Goal: Transaction & Acquisition: Purchase product/service

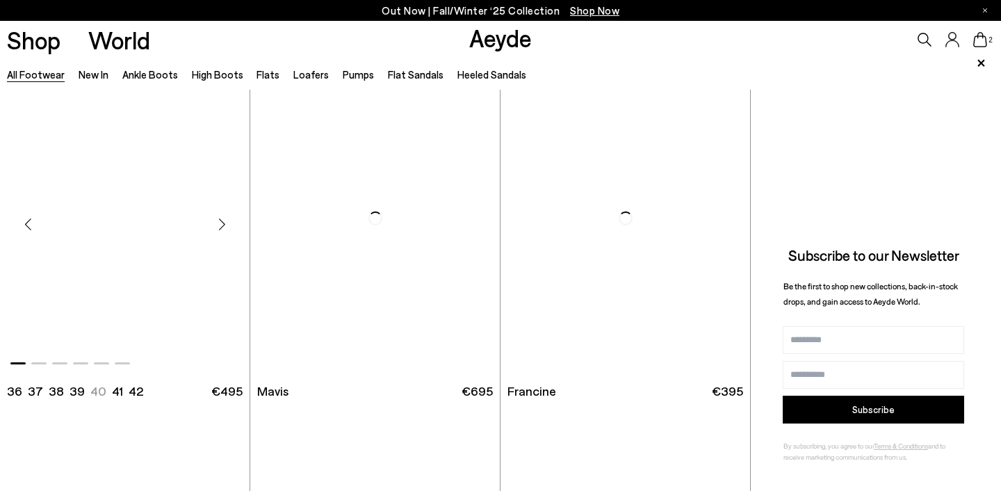
scroll to position [2215, 0]
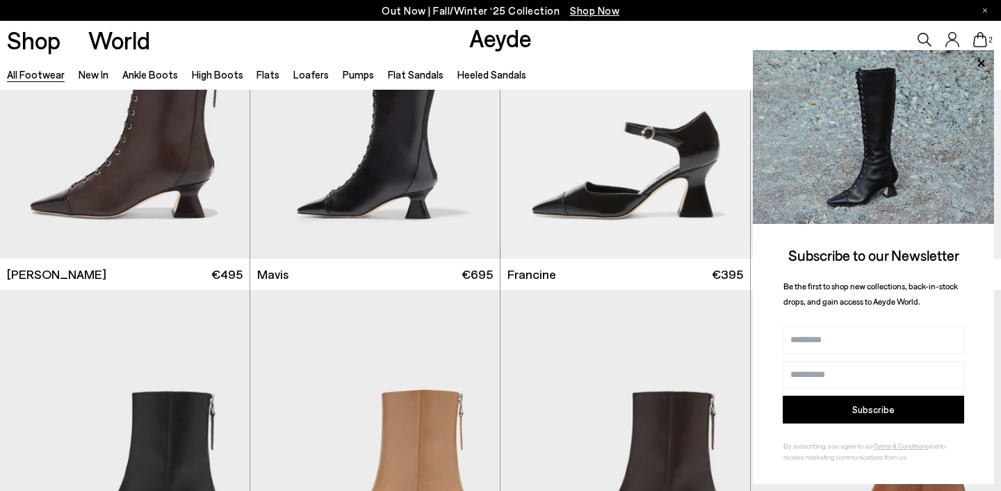
click at [826, 28] on div "2" at bounding box center [834, 40] width 334 height 38
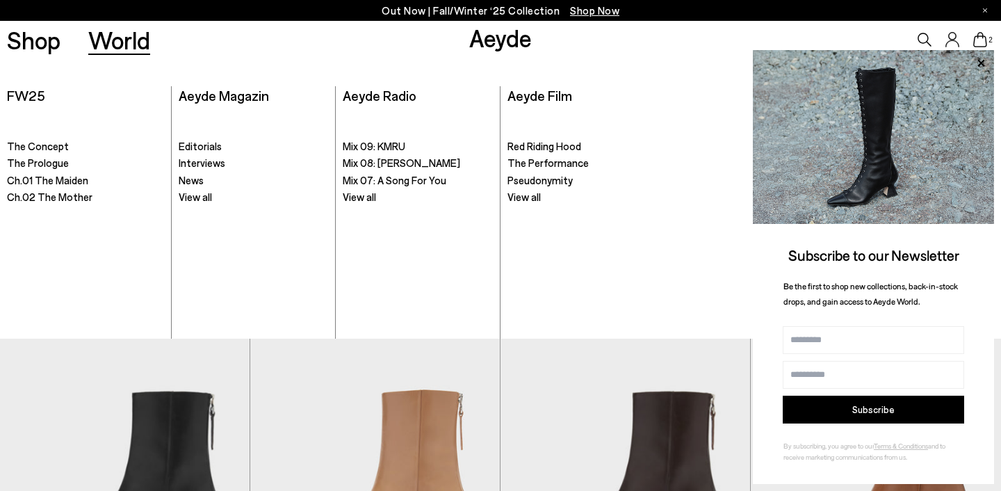
click at [170, 36] on div "Shop World Aeyde 2" at bounding box center [500, 40] width 1001 height 38
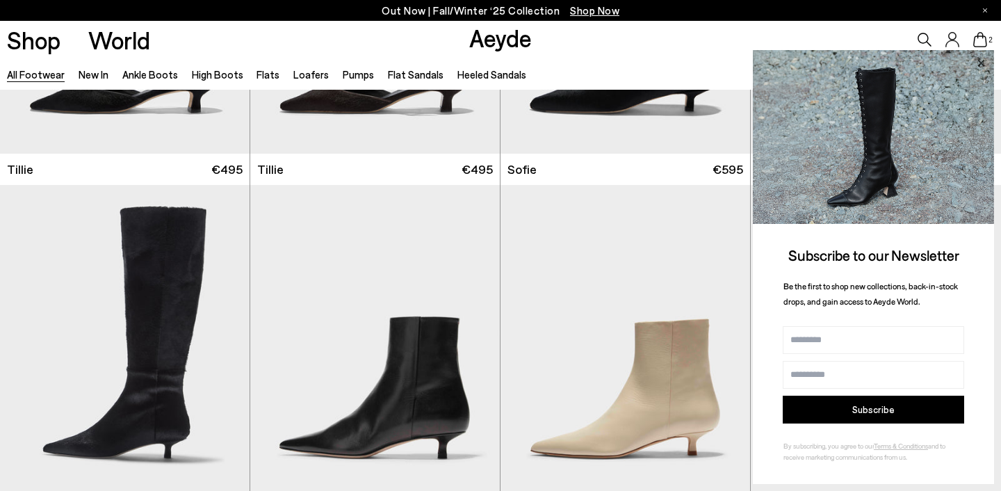
scroll to position [4047, 0]
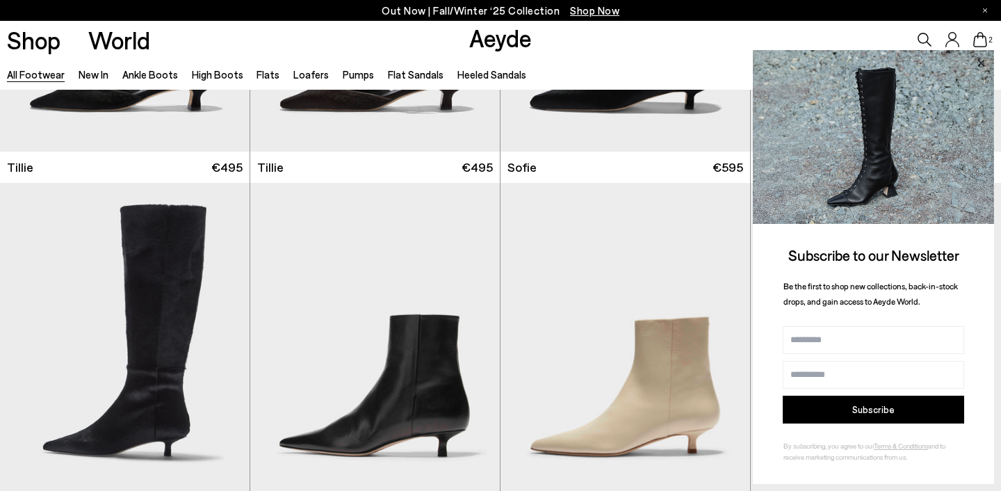
click at [984, 62] on icon at bounding box center [980, 62] width 7 height 7
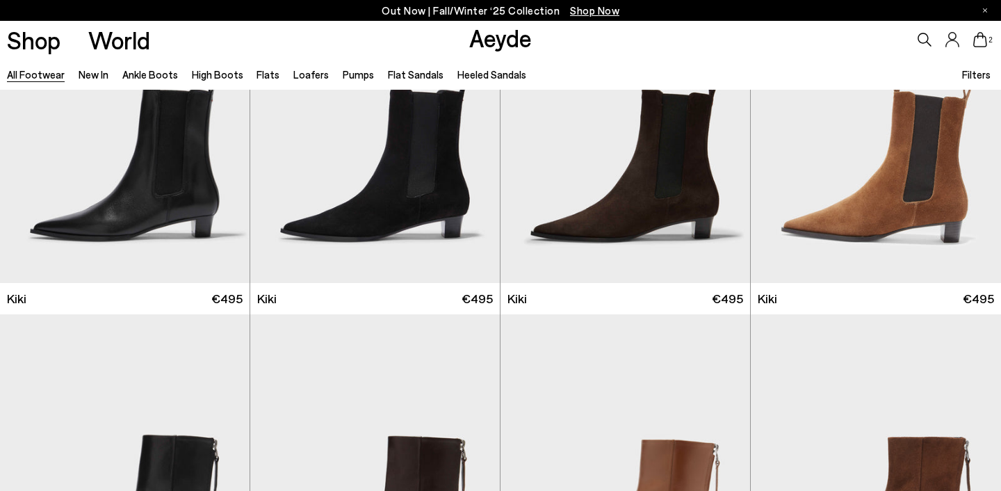
scroll to position [5383, 0]
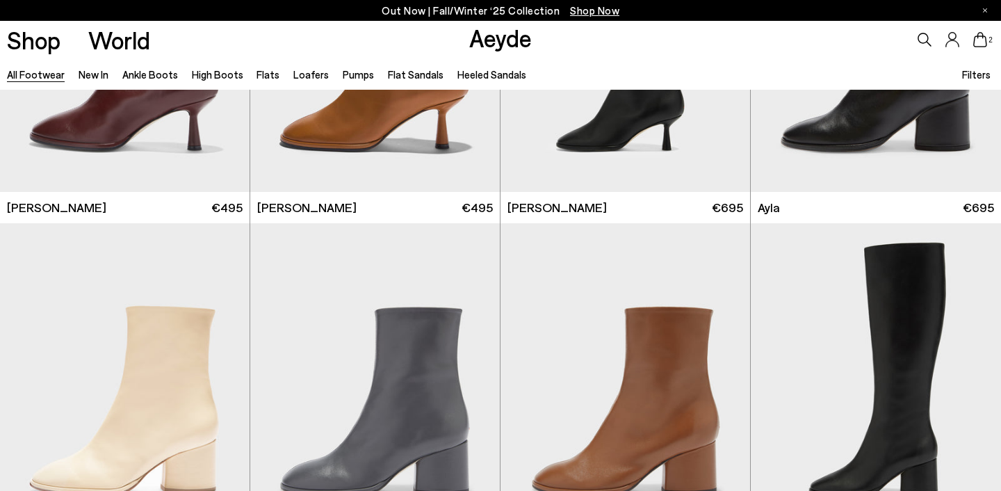
scroll to position [7400, 0]
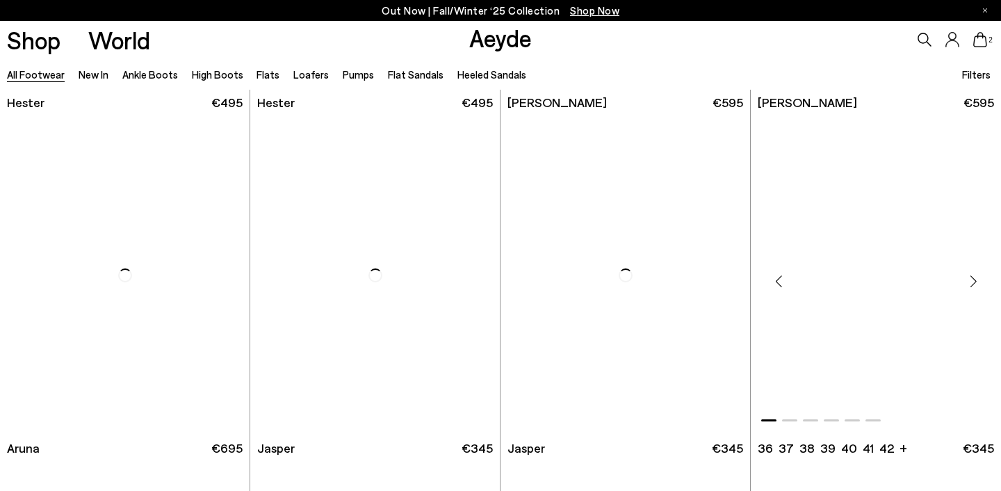
scroll to position [10705, 0]
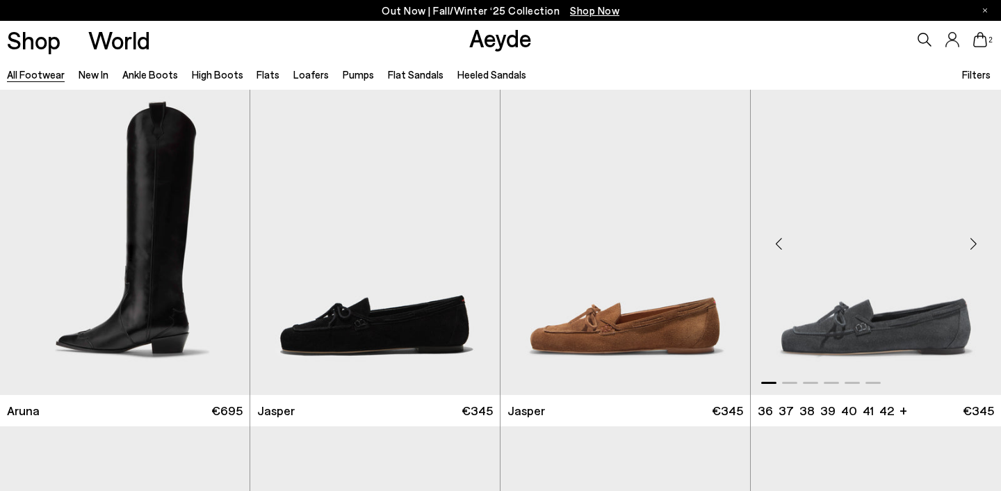
click at [972, 240] on div "Next slide" at bounding box center [973, 243] width 42 height 42
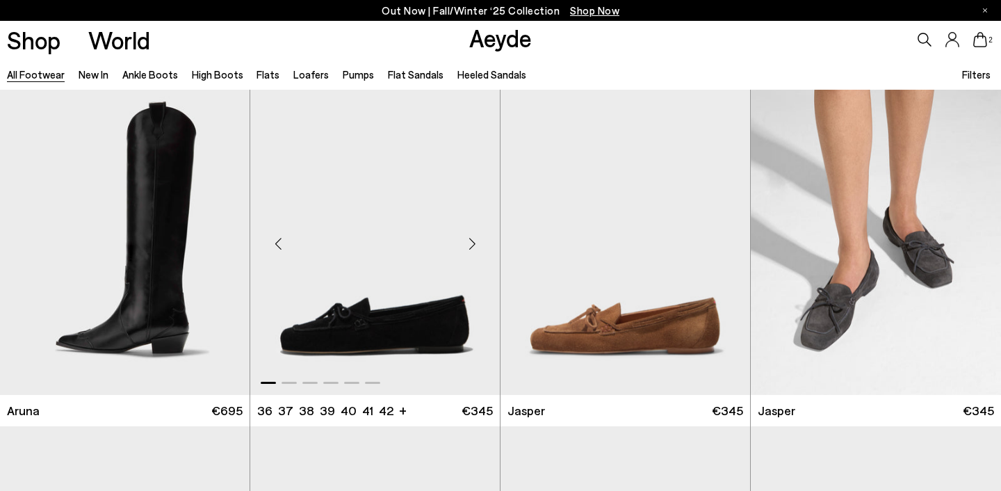
click at [473, 236] on div "Next slide" at bounding box center [472, 243] width 42 height 42
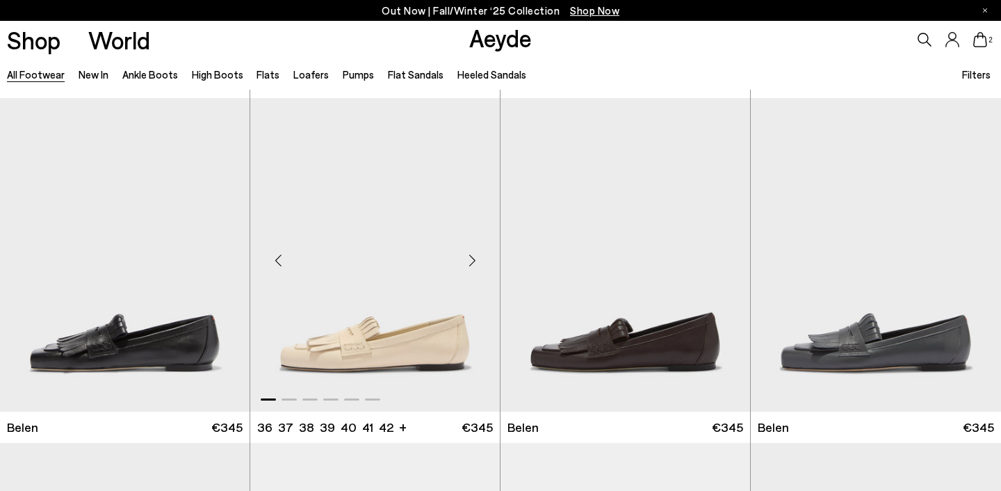
scroll to position [11033, 0]
click at [472, 254] on div "Next slide" at bounding box center [472, 260] width 42 height 42
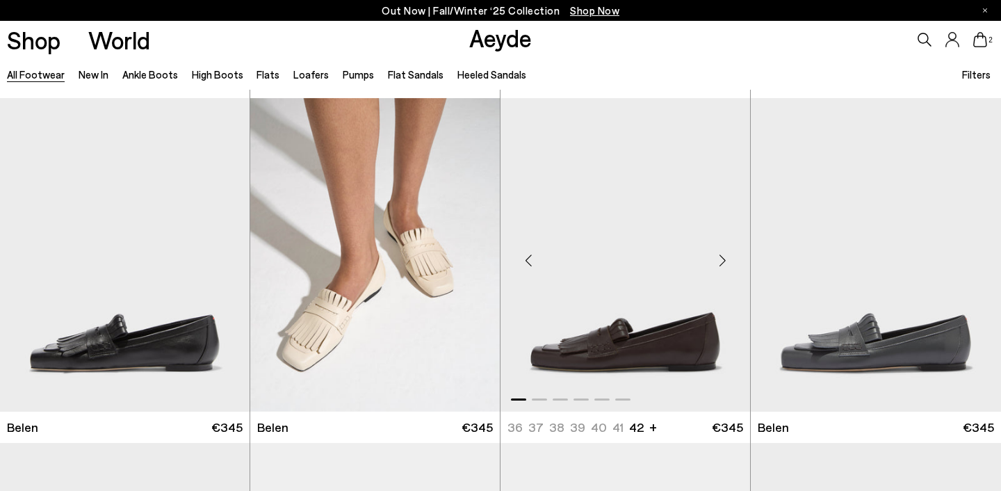
click at [726, 255] on div "Next slide" at bounding box center [722, 260] width 42 height 42
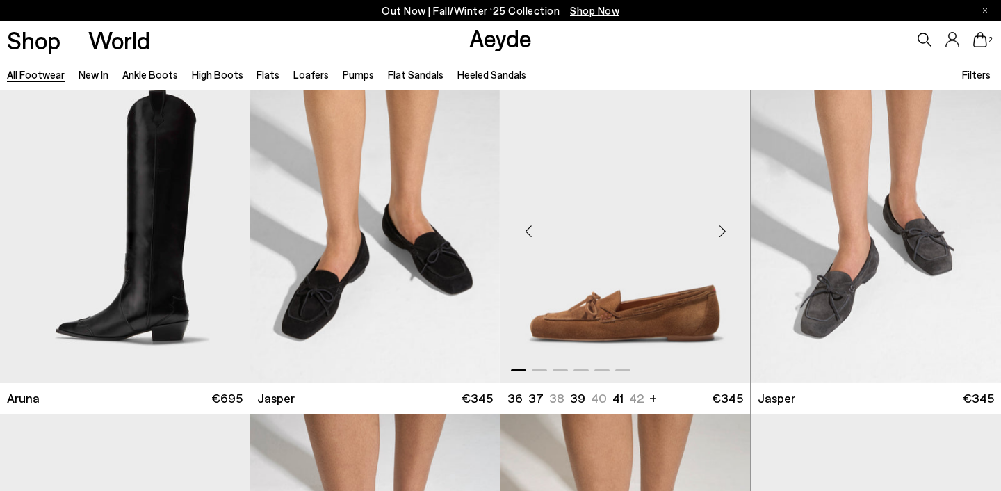
scroll to position [10696, 0]
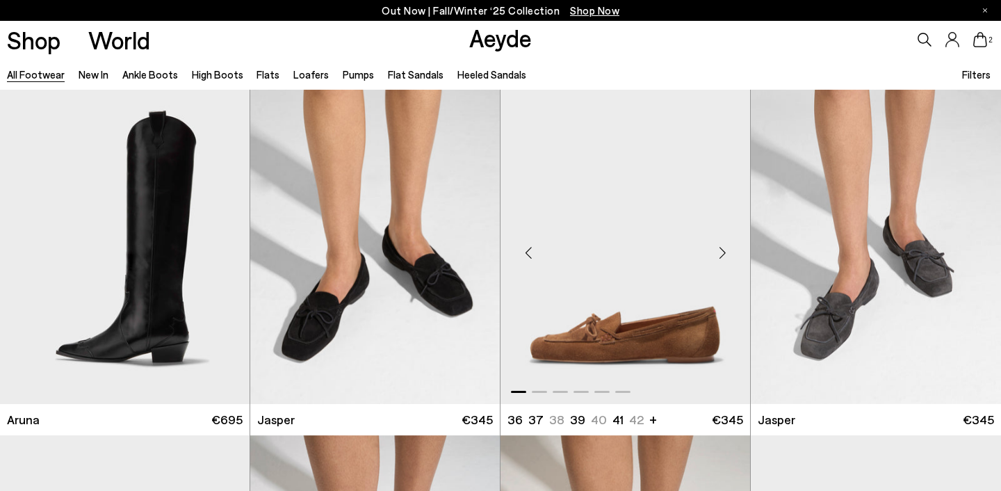
click at [723, 245] on div "Next slide" at bounding box center [722, 252] width 42 height 42
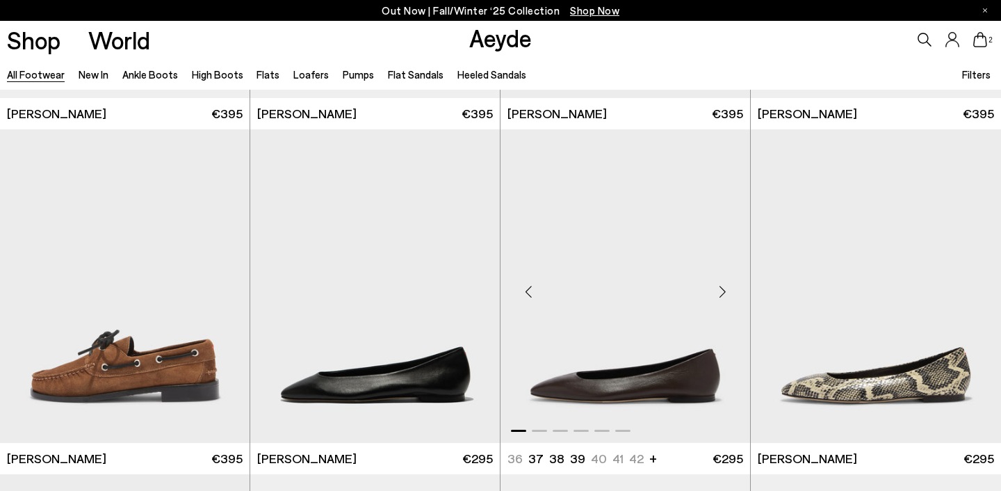
scroll to position [12752, 0]
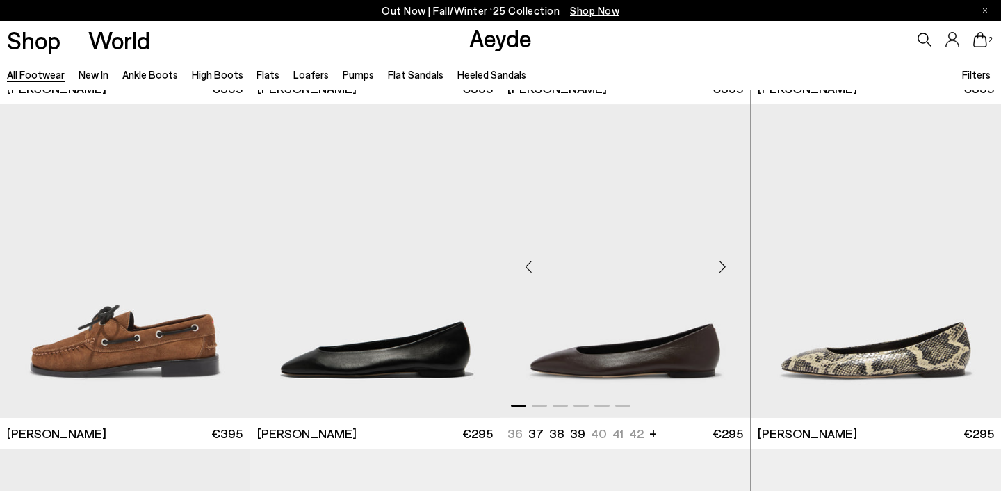
click at [725, 259] on div "Next slide" at bounding box center [722, 266] width 42 height 42
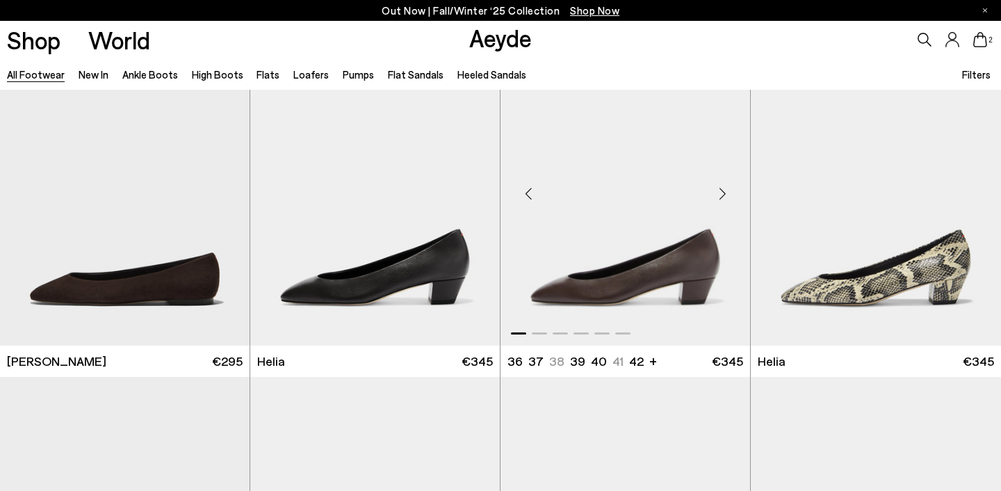
scroll to position [13448, 0]
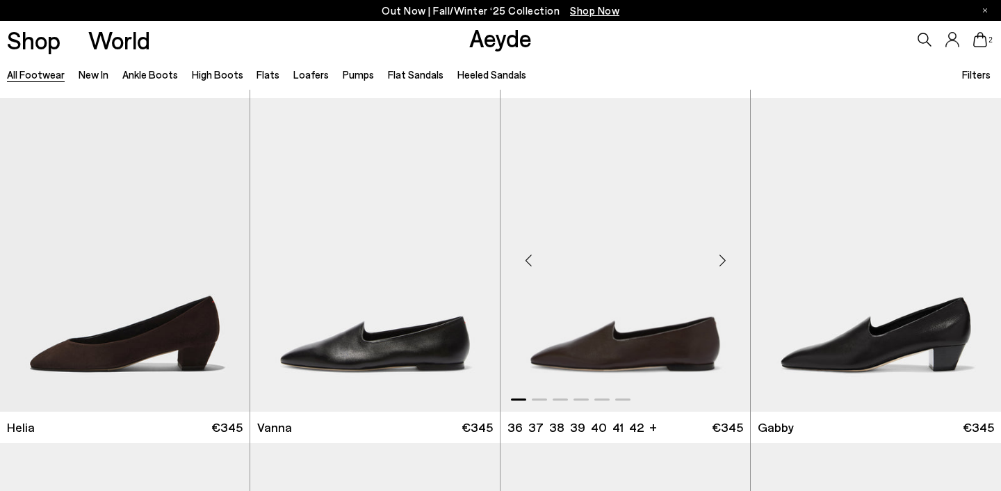
click at [725, 251] on div "Next slide" at bounding box center [722, 260] width 42 height 42
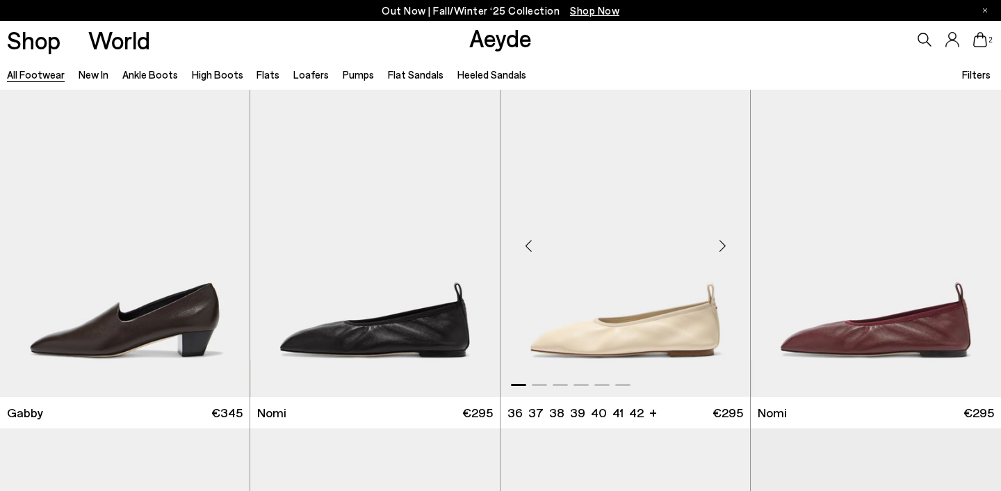
scroll to position [13820, 0]
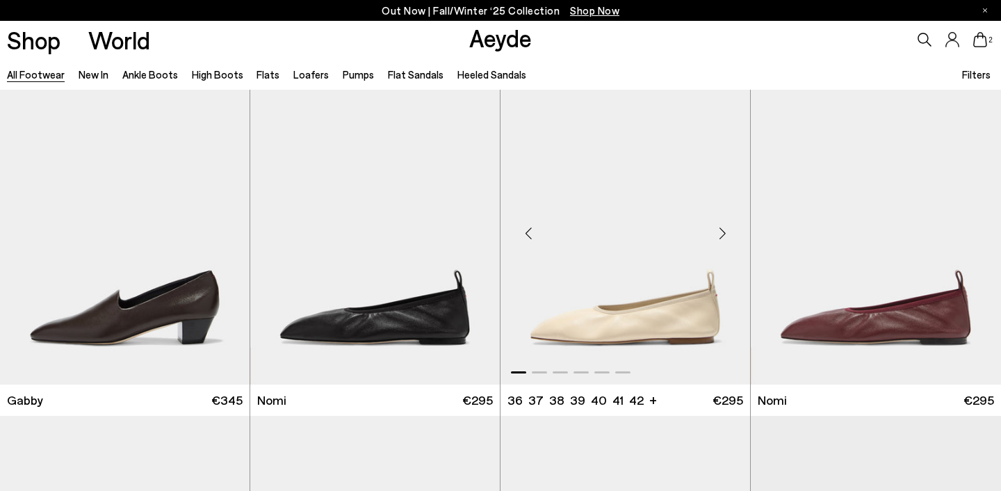
click at [725, 223] on div "Next slide" at bounding box center [722, 234] width 42 height 42
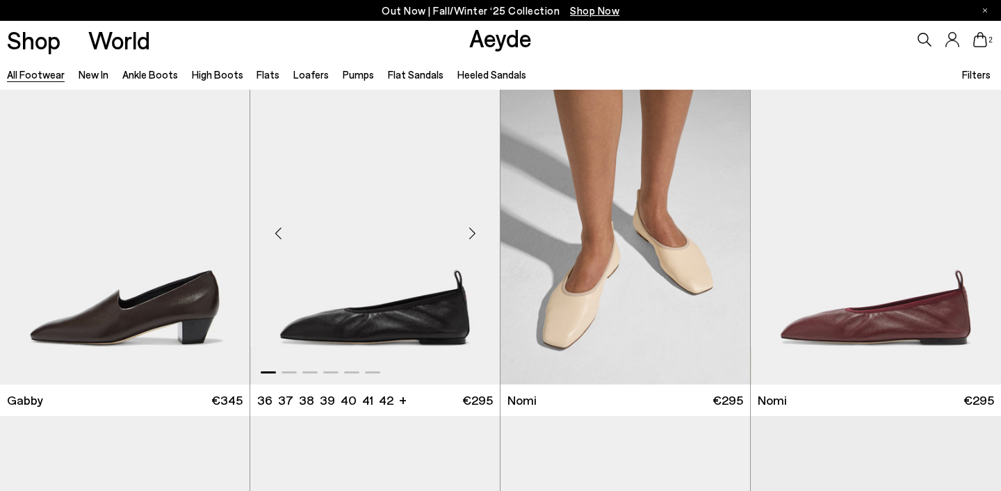
click at [477, 222] on div "Next slide" at bounding box center [472, 234] width 42 height 42
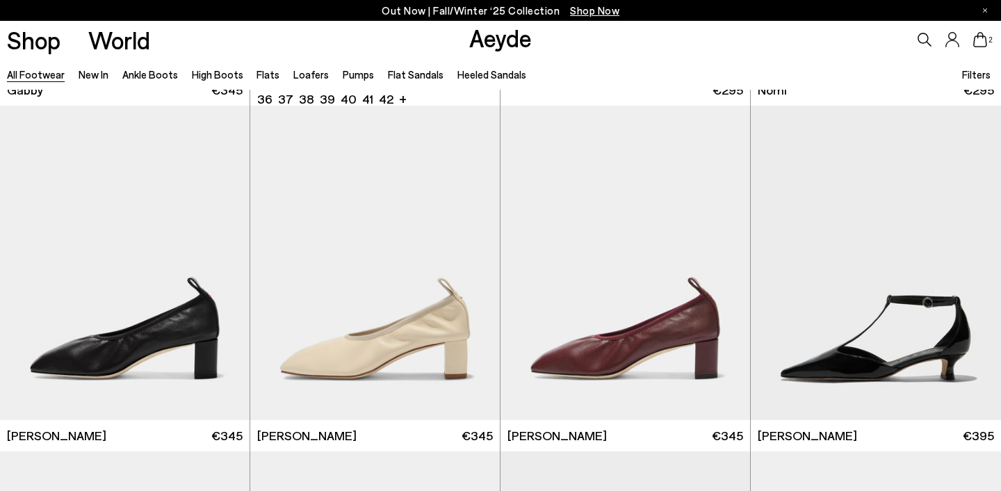
scroll to position [13849, 0]
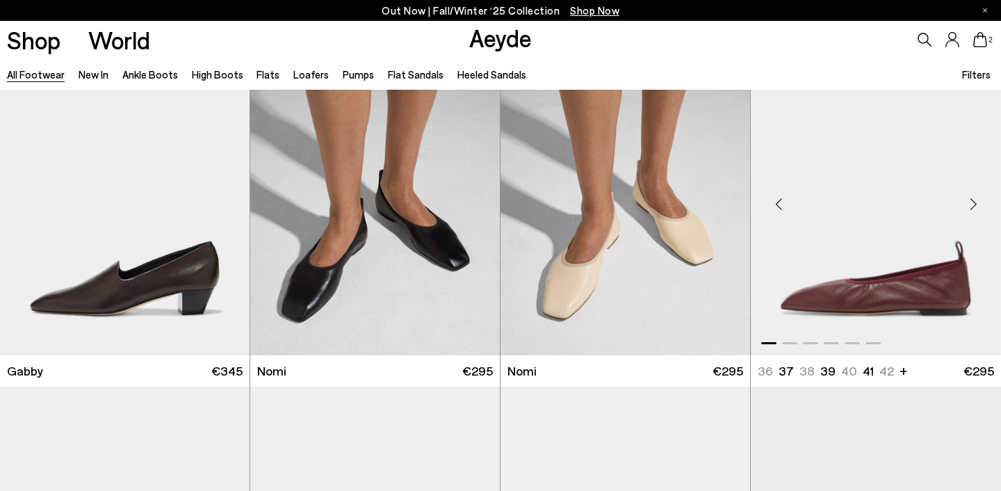
click at [974, 196] on div "Next slide" at bounding box center [973, 204] width 42 height 42
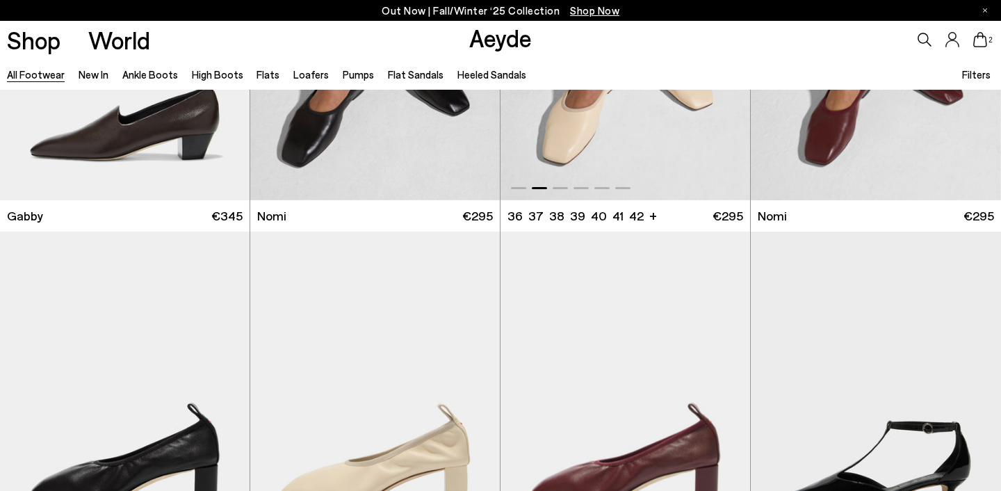
scroll to position [13825, 0]
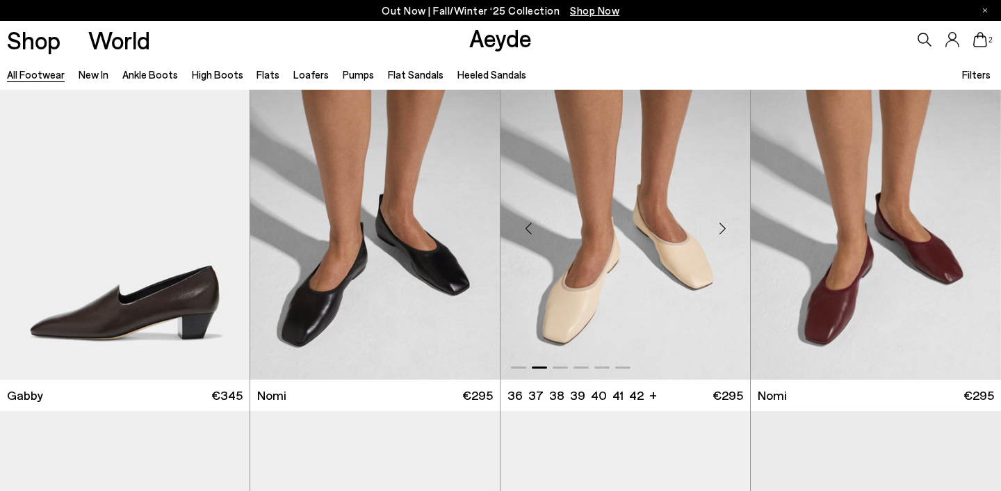
click at [647, 266] on img "2 / 6" at bounding box center [625, 222] width 250 height 313
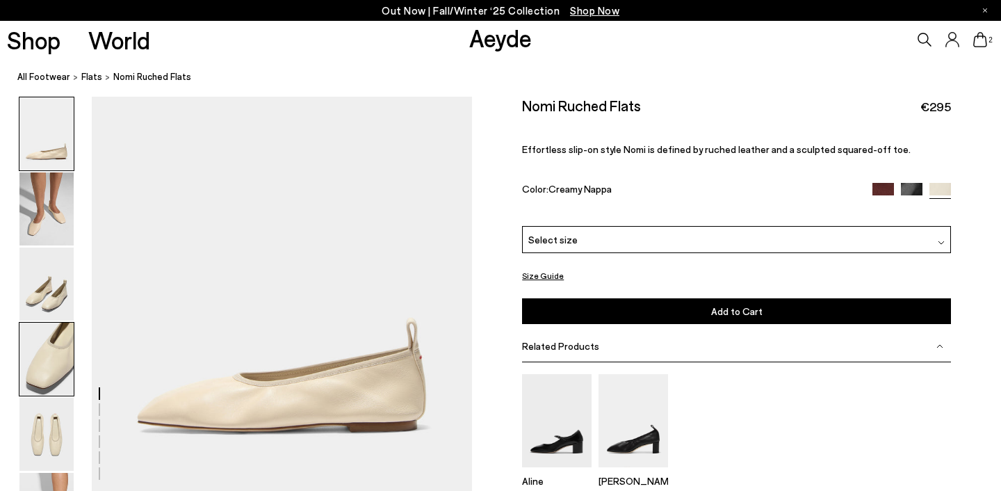
click at [56, 362] on img at bounding box center [46, 359] width 54 height 73
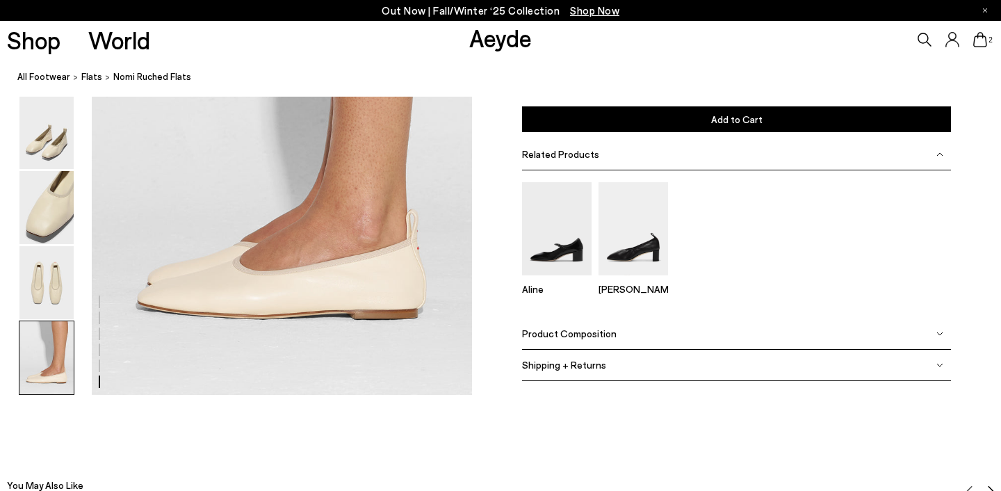
scroll to position [2641, 0]
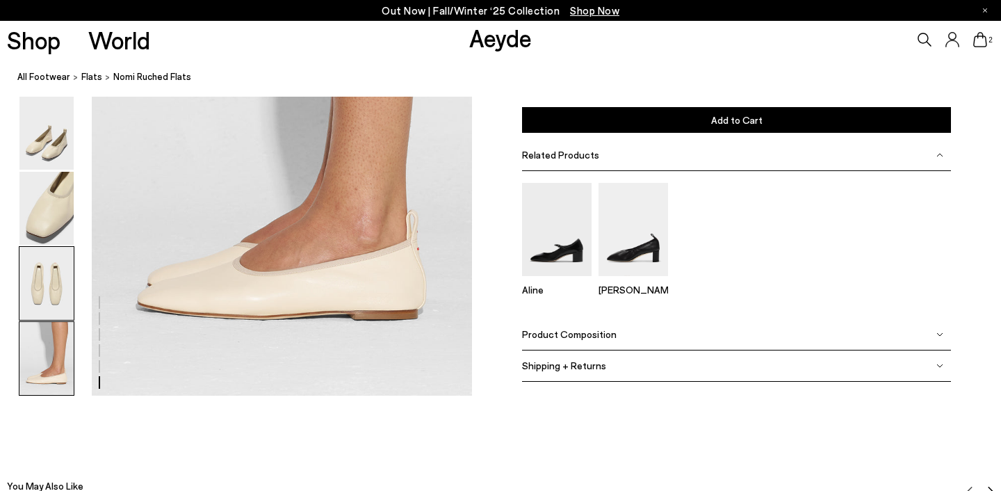
click at [47, 308] on img at bounding box center [46, 283] width 54 height 73
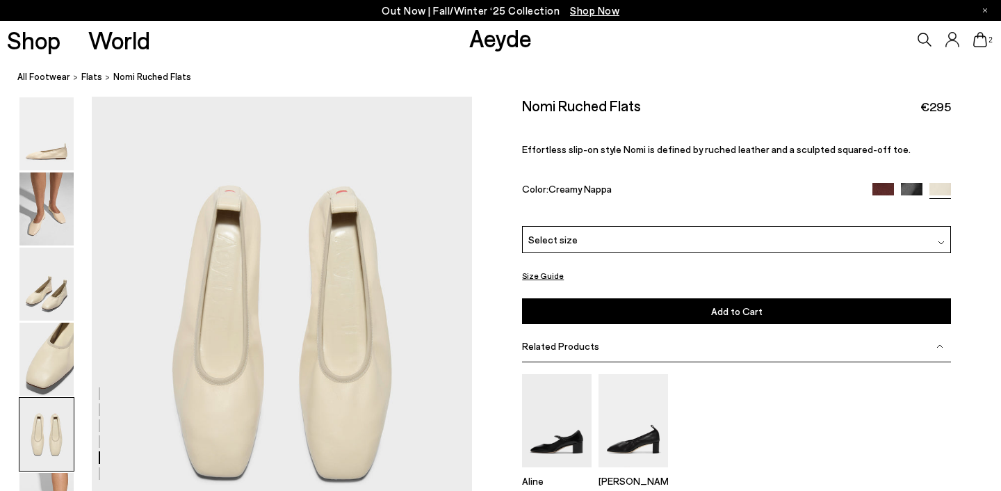
scroll to position [1925, 0]
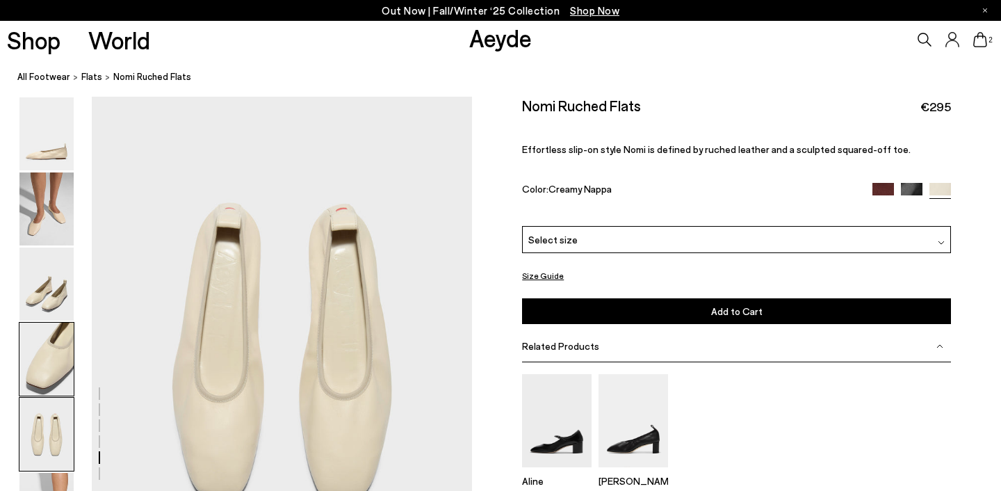
click at [43, 371] on img at bounding box center [46, 359] width 54 height 73
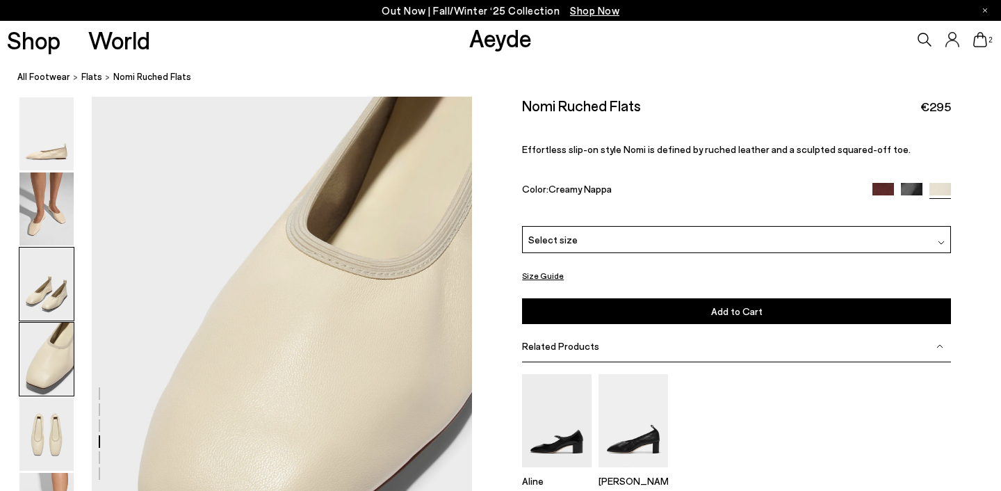
click at [47, 319] on img at bounding box center [46, 283] width 54 height 73
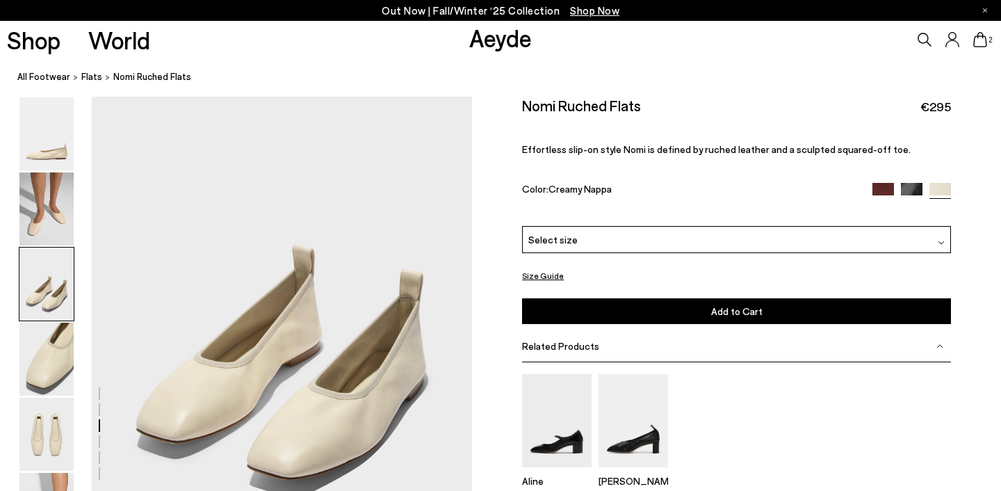
scroll to position [906, 0]
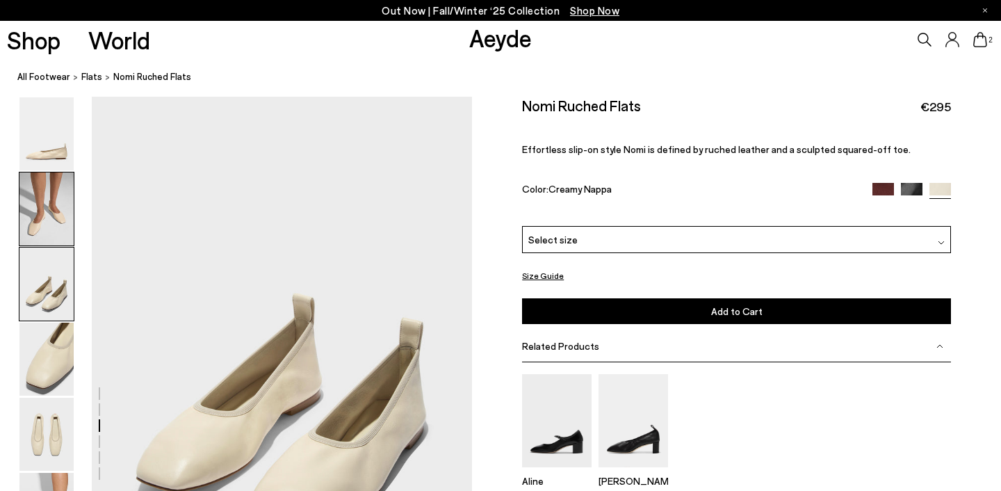
click at [65, 229] on img at bounding box center [46, 208] width 54 height 73
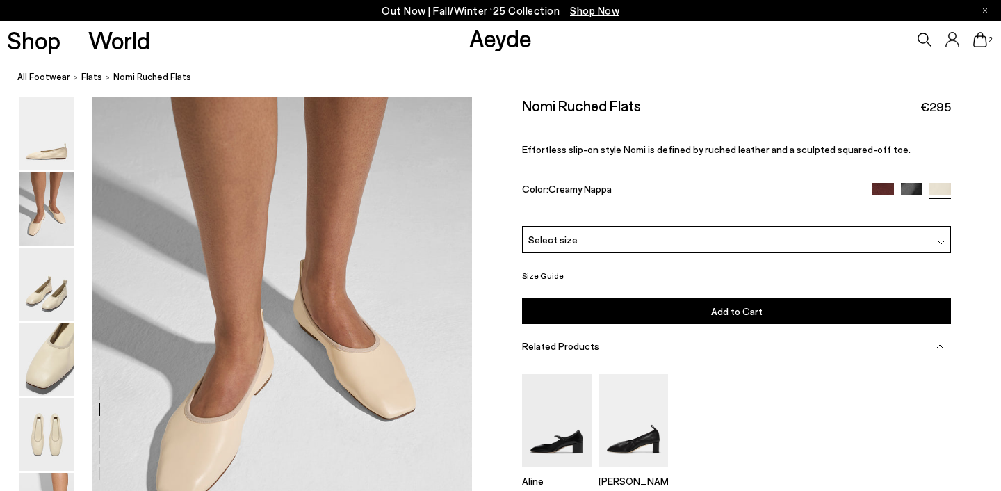
scroll to position [397, 0]
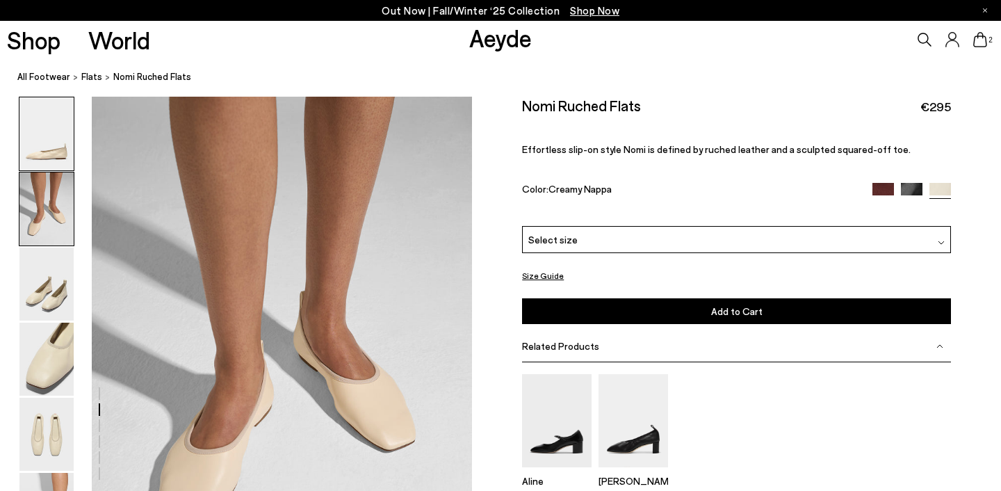
click at [67, 161] on img at bounding box center [46, 133] width 54 height 73
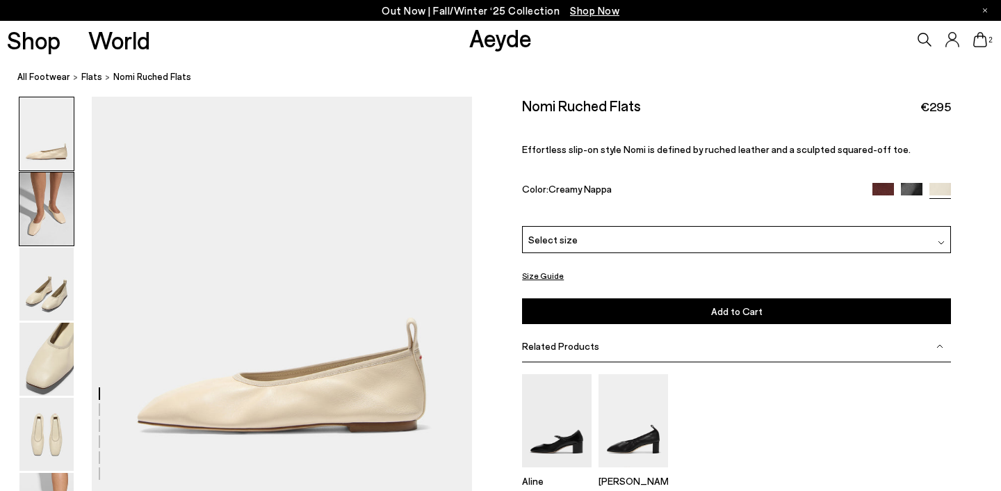
click at [60, 215] on img at bounding box center [46, 208] width 54 height 73
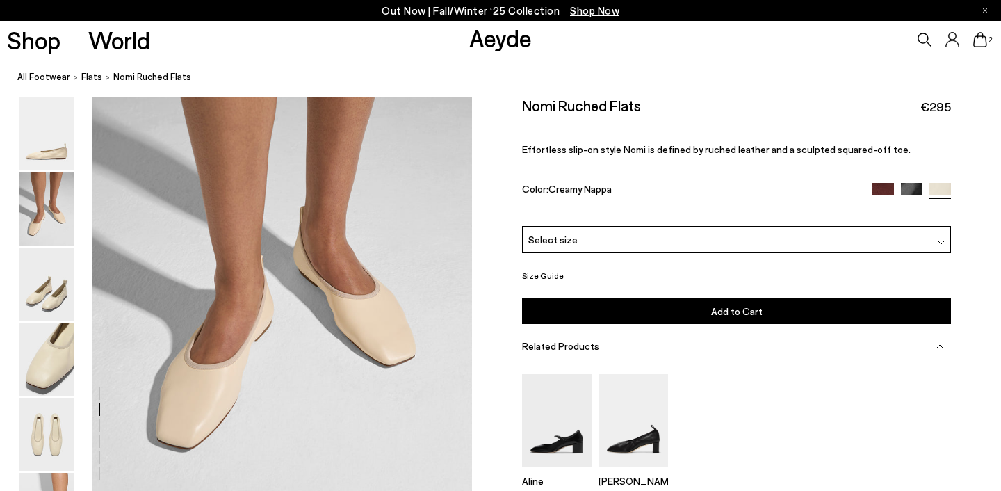
scroll to position [529, 0]
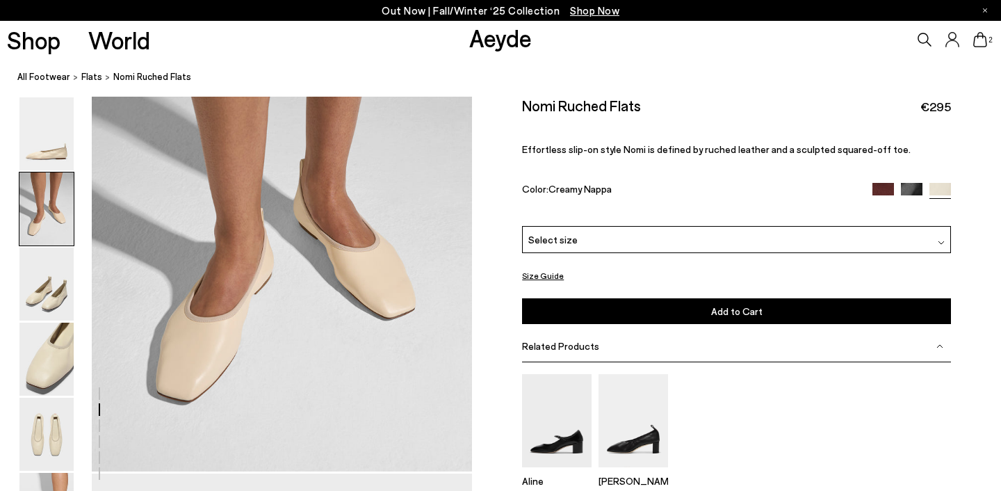
click at [882, 189] on img at bounding box center [883, 193] width 22 height 22
